Goal: Communication & Community: Ask a question

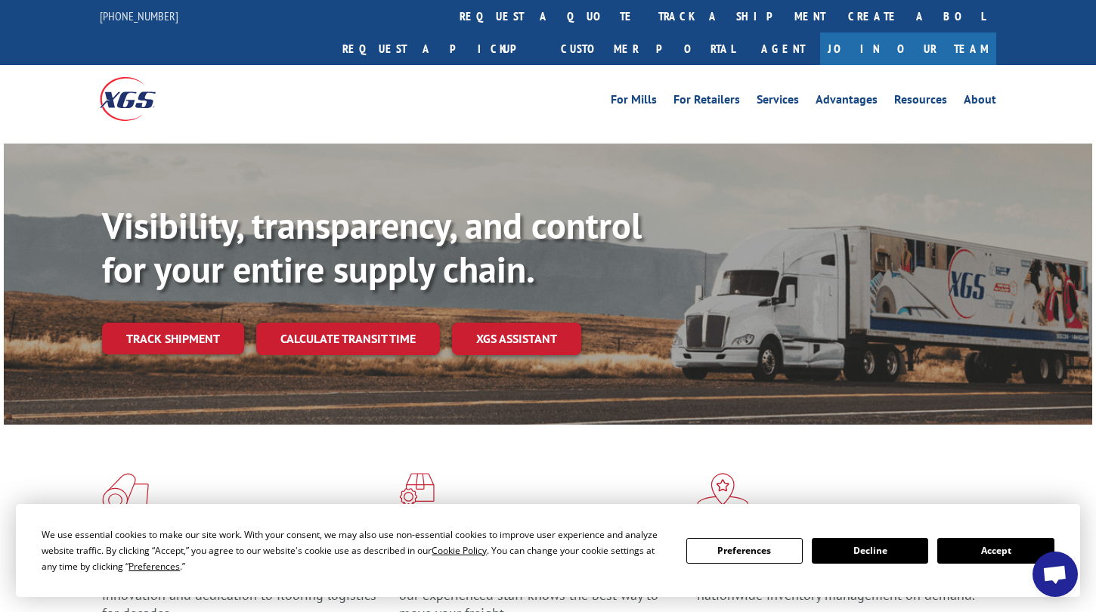
click at [970, 550] on button "Accept" at bounding box center [996, 551] width 116 height 26
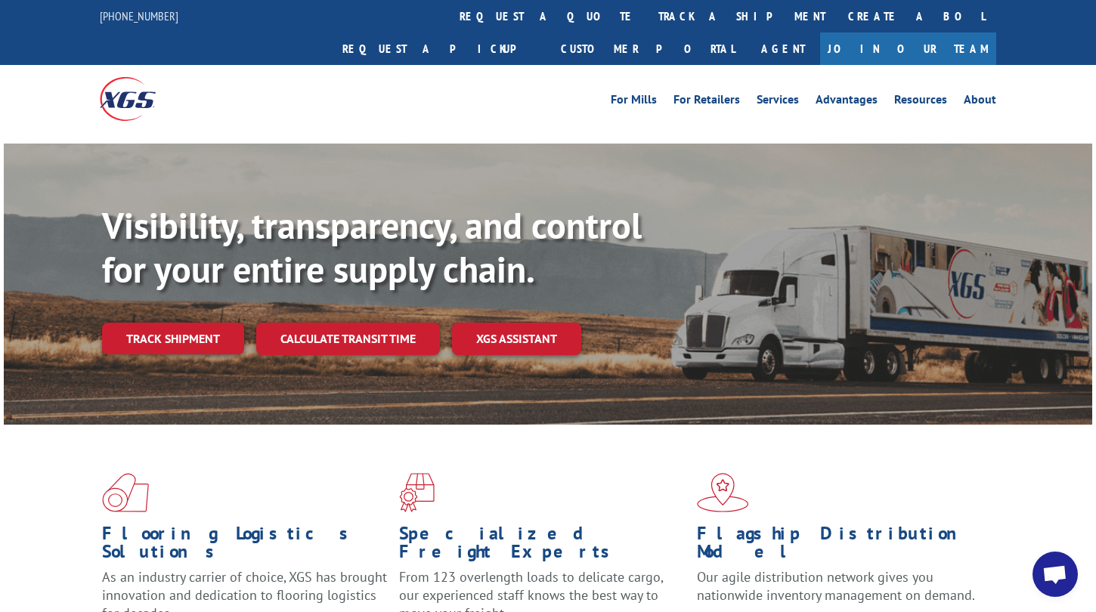
click at [1030, 573] on div "Flooring Logistics Solutions As an industry carrier of choice, XGS has brought …" at bounding box center [548, 563] width 1089 height 277
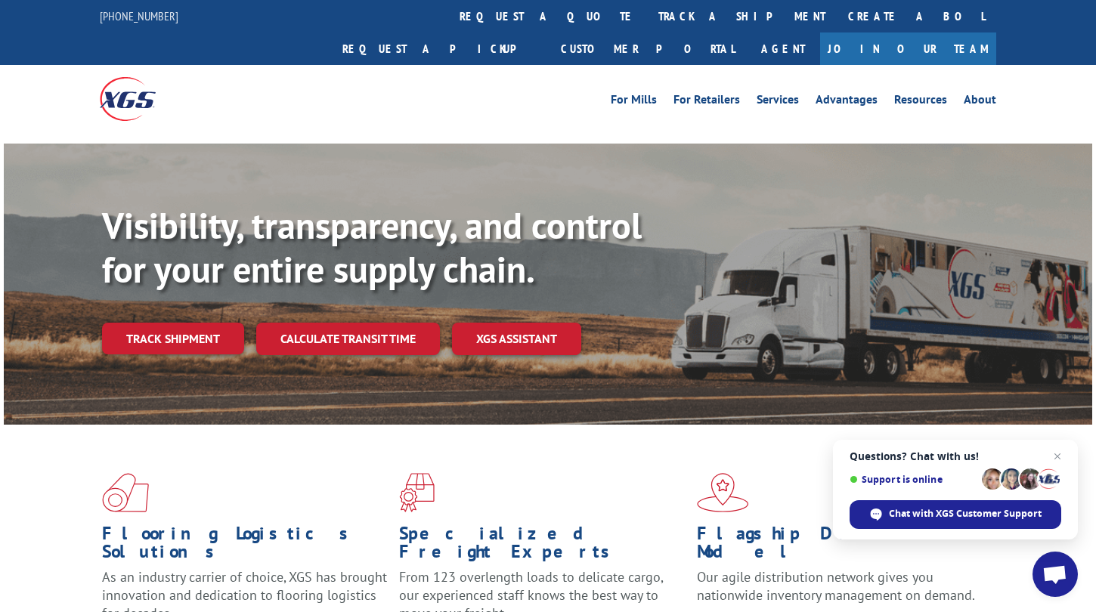
click at [1042, 573] on span "Open chat" at bounding box center [1055, 574] width 45 height 45
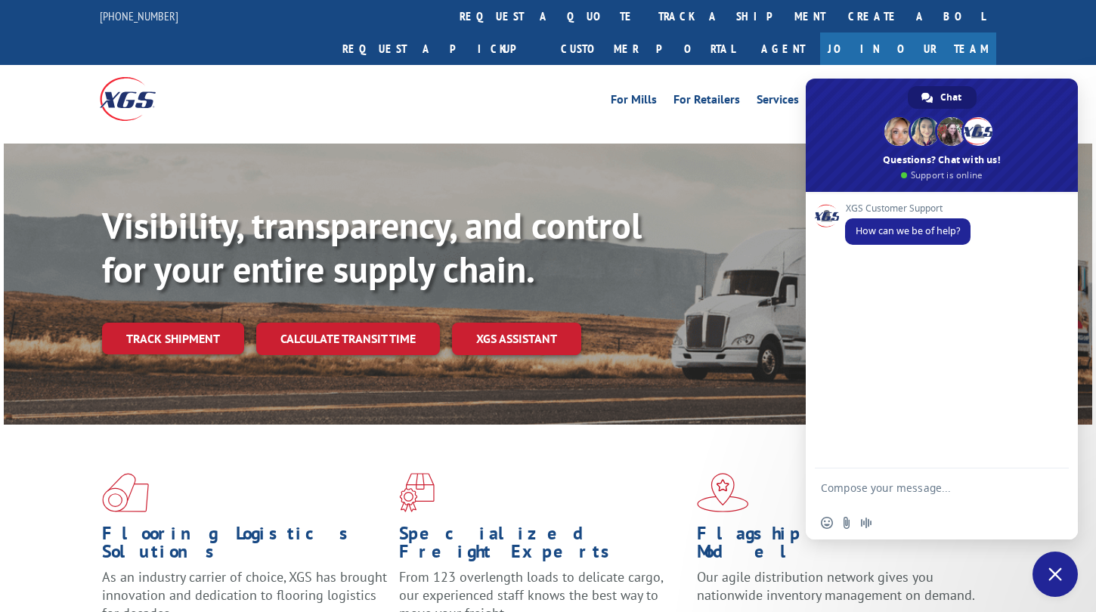
click at [912, 488] on textarea "Compose your message..." at bounding box center [927, 488] width 212 height 38
click at [907, 496] on textarea "Hi, Can we please cancel the pickup for load" at bounding box center [927, 480] width 212 height 51
paste textarea "527005242"
click at [943, 493] on textarea "Hi, Can we please cancel the pickup for BOL 527005242" at bounding box center [927, 480] width 212 height 51
paste textarea "[GEOGRAPHIC_DATA], [GEOGRAPHIC_DATA] to [GEOGRAPHIC_DATA], [GEOGRAPHIC_DATA]"
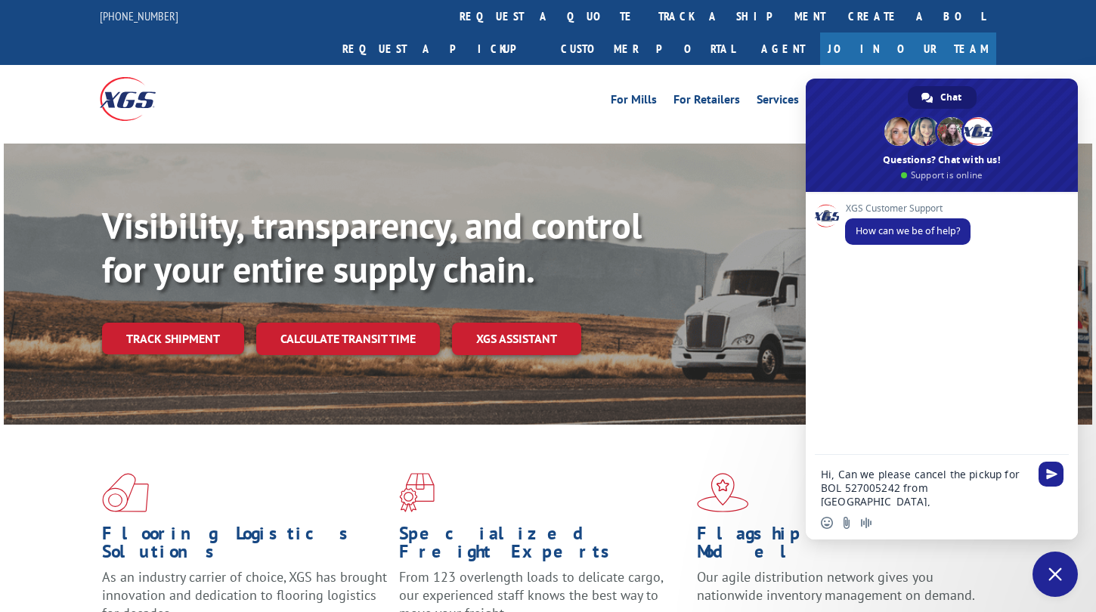
scroll to position [2, 0]
type textarea "Hi, Can we please cancel the pickup for BOL 527005242 from [GEOGRAPHIC_DATA], […"
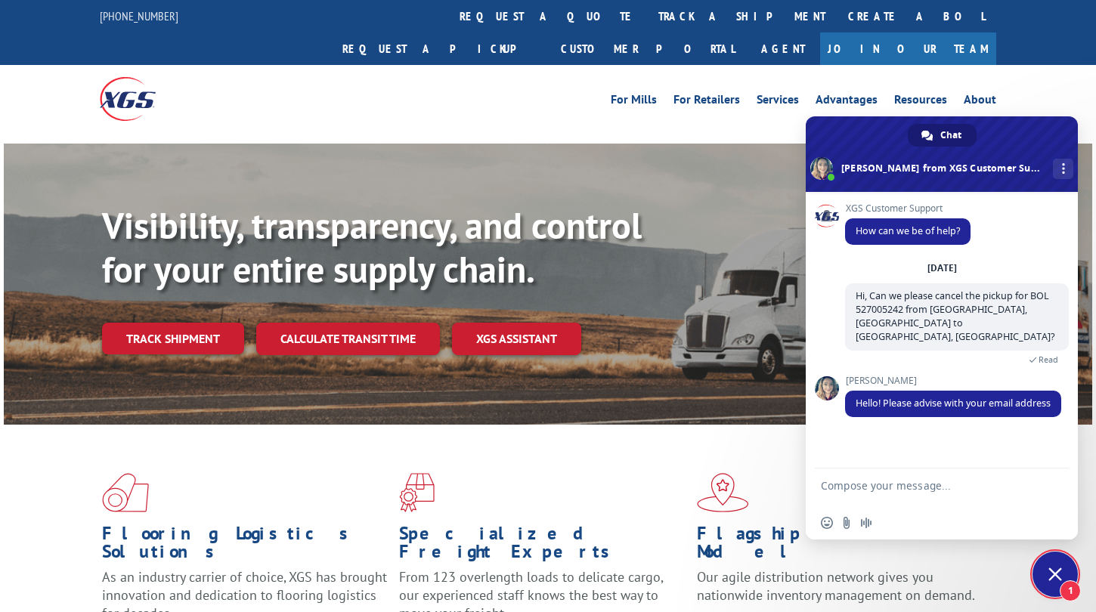
click at [1036, 595] on div "Flooring Logistics Solutions As an industry carrier of choice, XGS has brought …" at bounding box center [548, 563] width 1089 height 277
click at [1009, 482] on textarea "Compose your message..." at bounding box center [927, 488] width 212 height 38
type textarea "of course, that is [EMAIL_ADDRESS][DOMAIN_NAME]"
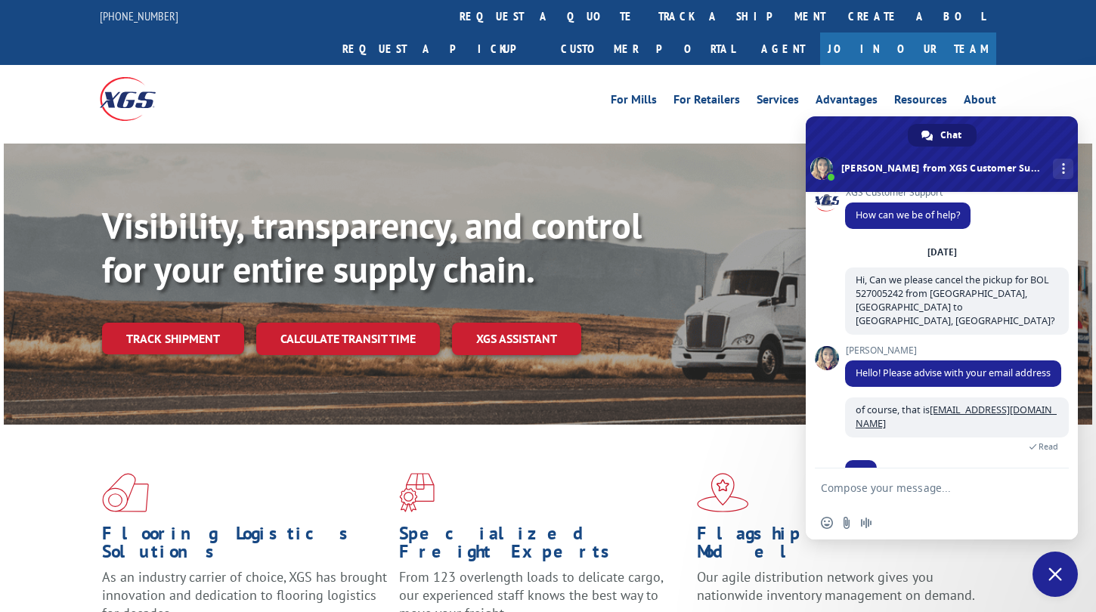
scroll to position [46, 0]
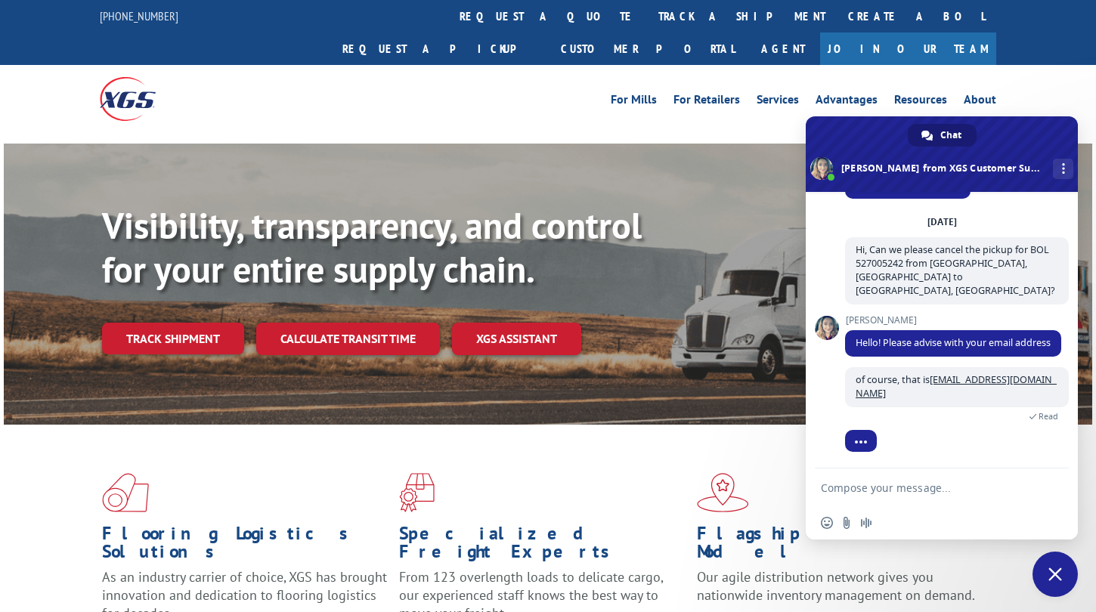
click at [981, 600] on div "Flagship Distribution Model Our agile distribution network gives you nationwide…" at bounding box center [845, 563] width 297 height 181
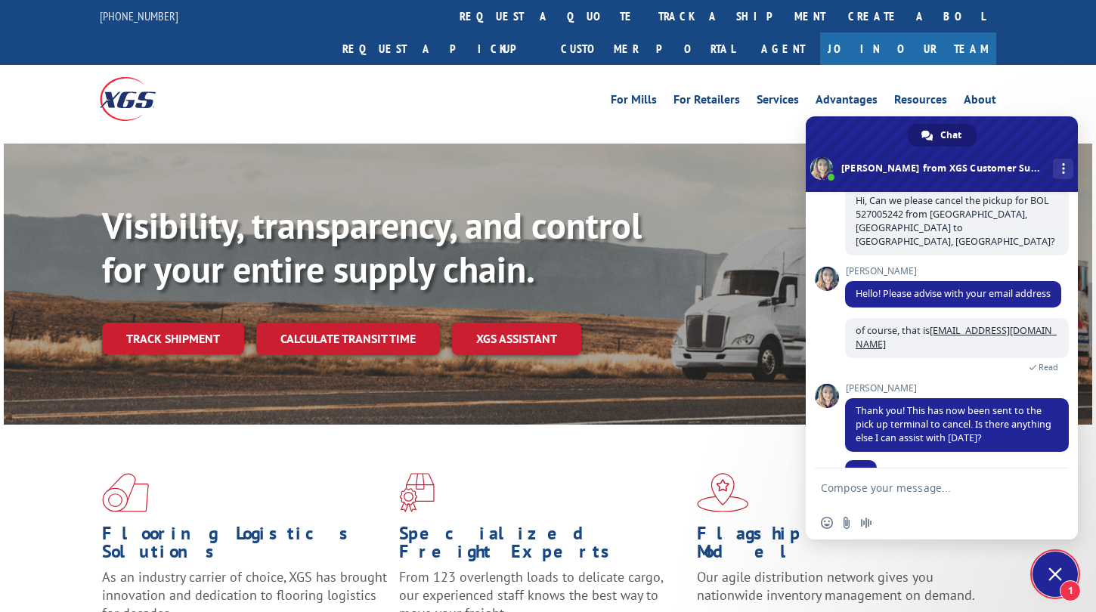
scroll to position [126, 0]
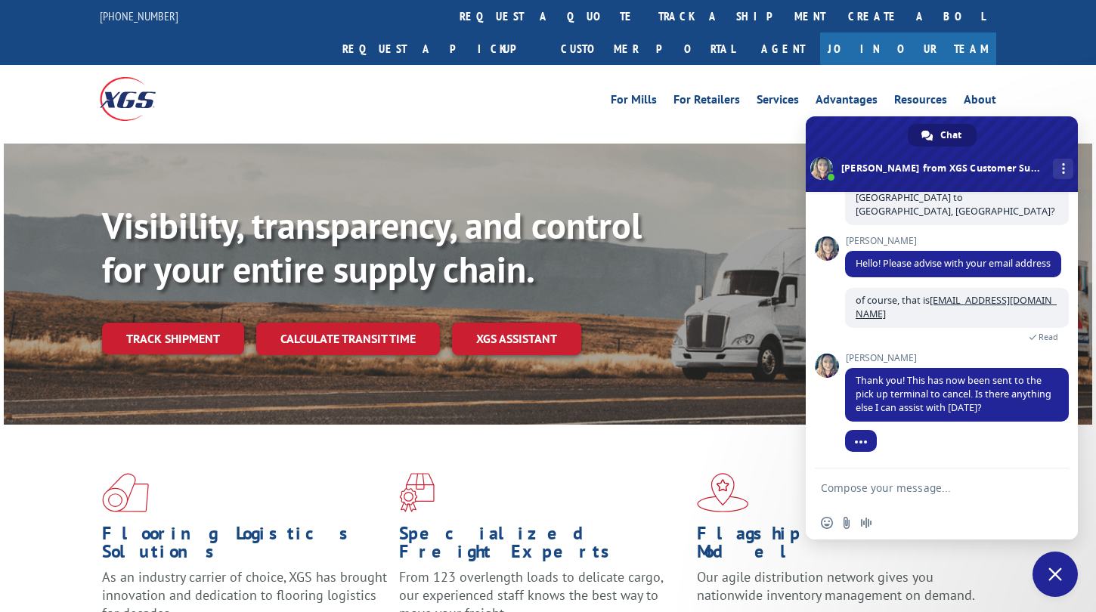
click at [1015, 611] on div "Flooring Logistics Solutions As an industry carrier of choice, XGS has brought …" at bounding box center [548, 563] width 1089 height 277
click at [950, 467] on div "XGS Customer Support How can we be of help? [DATE] Hi, Can we please cancel the…" at bounding box center [942, 330] width 272 height 277
click at [947, 478] on textarea "Compose your message..." at bounding box center [927, 488] width 212 height 38
type textarea "That should be all, thank you!"
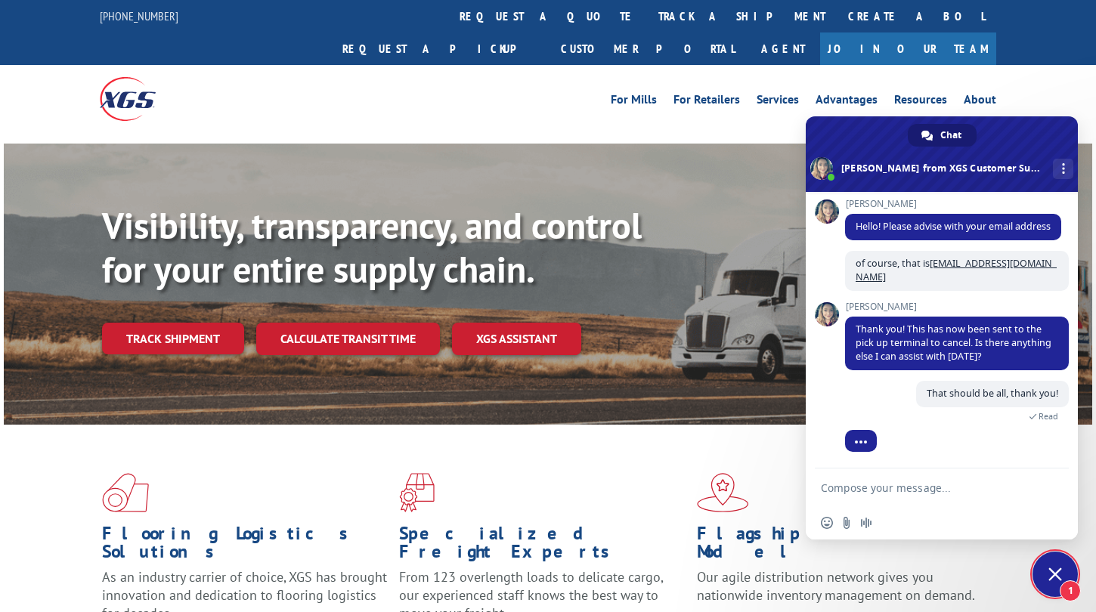
scroll to position [253, 0]
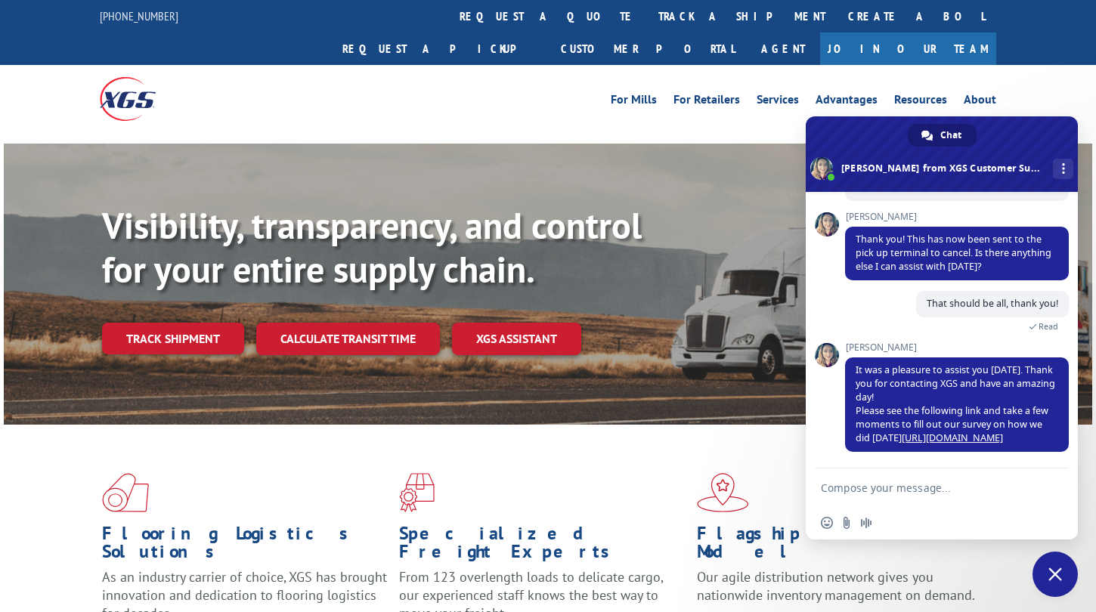
click at [962, 488] on textarea "Compose your message..." at bounding box center [927, 488] width 212 height 38
click at [959, 439] on link "[URL][DOMAIN_NAME]" at bounding box center [952, 438] width 101 height 13
